Goal: Find specific page/section: Find specific page/section

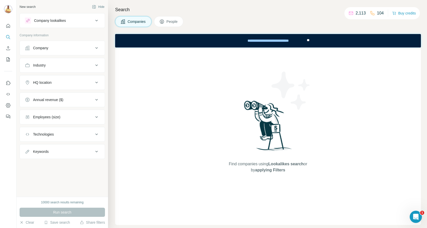
click at [373, 13] on icon at bounding box center [372, 13] width 5 height 5
click at [8, 7] on img at bounding box center [8, 9] width 8 height 8
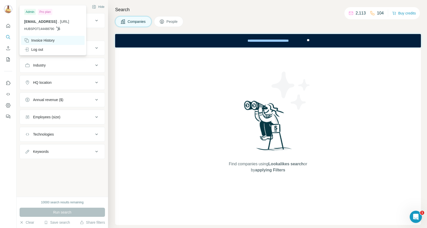
click at [36, 40] on div "Invoice History" at bounding box center [39, 40] width 31 height 5
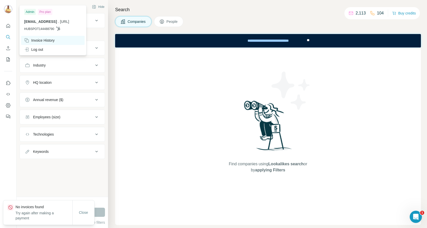
click at [58, 39] on div "Invoice History" at bounding box center [53, 40] width 64 height 9
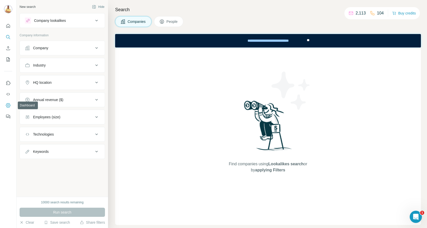
click at [7, 106] on icon "Dashboard" at bounding box center [8, 106] width 2 height 2
click at [8, 61] on icon "My lists" at bounding box center [8, 59] width 3 height 4
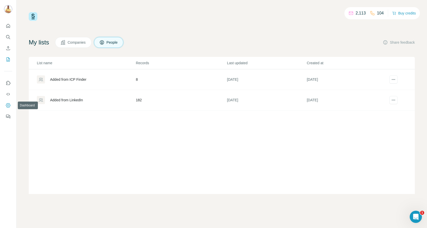
click at [8, 107] on icon "Dashboard" at bounding box center [8, 105] width 5 height 5
